Goal: Navigation & Orientation: Find specific page/section

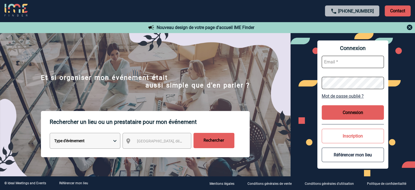
click at [334, 66] on input "text" at bounding box center [353, 62] width 62 height 12
paste input "gregory.lemahieu@capgemini.com"
type input "gregory.lemahieu@capgemini.com"
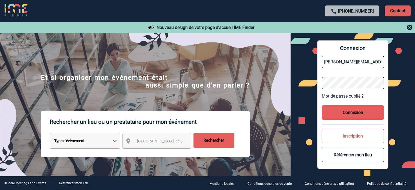
click at [345, 114] on button "Connexion" at bounding box center [353, 112] width 62 height 14
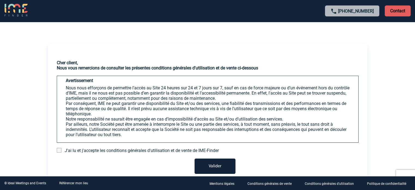
scroll to position [109, 0]
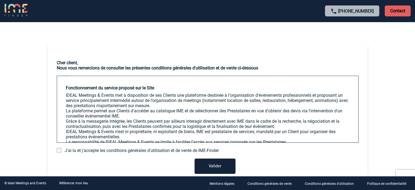
click at [94, 151] on span "J'ai lu et j'accepte les conditions générales d'utilisation et de vente de IME-…" at bounding box center [142, 150] width 154 height 5
click at [58, 150] on span at bounding box center [59, 150] width 5 height 5
click at [0, 0] on input "checkbox" at bounding box center [0, 0] width 0 height 0
click at [207, 165] on button "Valider" at bounding box center [215, 165] width 41 height 15
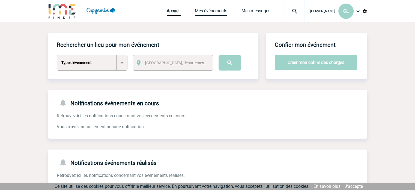
click at [211, 16] on link "Mes événements" at bounding box center [211, 12] width 32 height 8
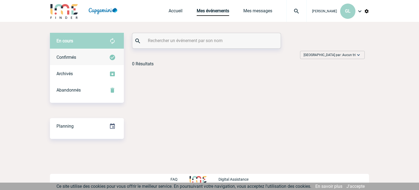
click at [86, 58] on div "Confirmés" at bounding box center [87, 57] width 74 height 16
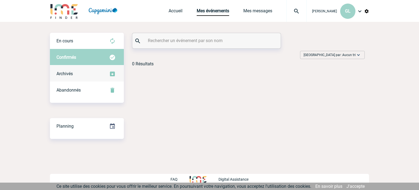
click at [80, 76] on div "Archivés" at bounding box center [87, 73] width 74 height 16
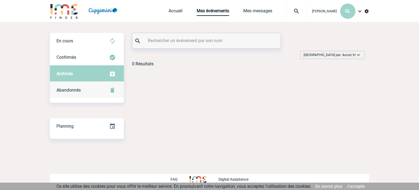
click at [75, 96] on div "Abandonnés" at bounding box center [87, 90] width 74 height 16
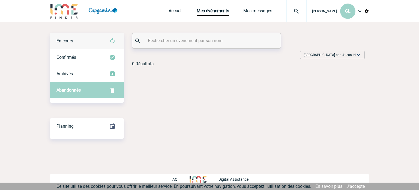
click at [86, 43] on div "En cours" at bounding box center [87, 41] width 74 height 16
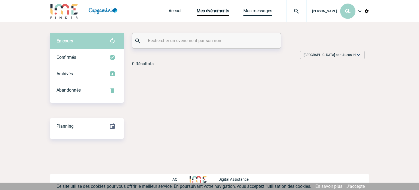
click at [253, 14] on link "Mes messages" at bounding box center [257, 12] width 29 height 8
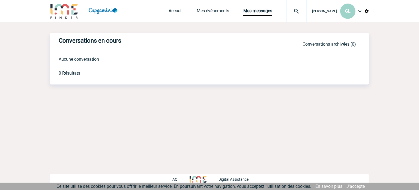
click at [360, 12] on img at bounding box center [360, 11] width 7 height 7
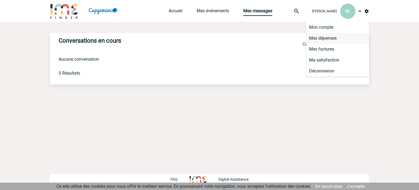
click at [326, 35] on li "Mes dépenses" at bounding box center [337, 38] width 63 height 11
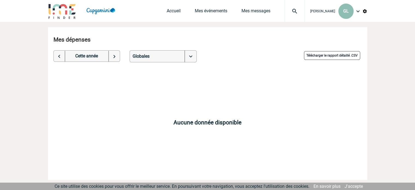
click at [347, 12] on span "GL" at bounding box center [345, 10] width 5 height 5
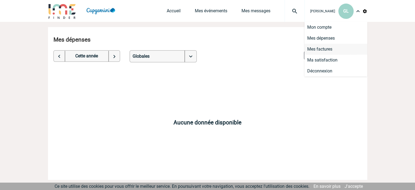
click at [323, 50] on li "Mes factures" at bounding box center [336, 49] width 63 height 11
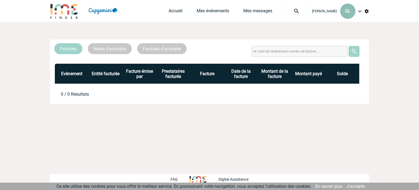
click at [352, 11] on div "GL" at bounding box center [347, 11] width 15 height 15
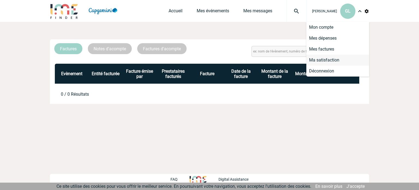
click at [335, 59] on li "Ma satisfaction" at bounding box center [337, 60] width 63 height 11
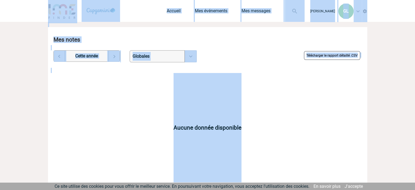
drag, startPoint x: 303, startPoint y: 169, endPoint x: 385, endPoint y: -33, distance: 218.2
click at [385, 0] on html "[PERSON_NAME] GL Accueil Mes événements 0" at bounding box center [207, 95] width 415 height 190
